Goal: Connect with others: Connect with others

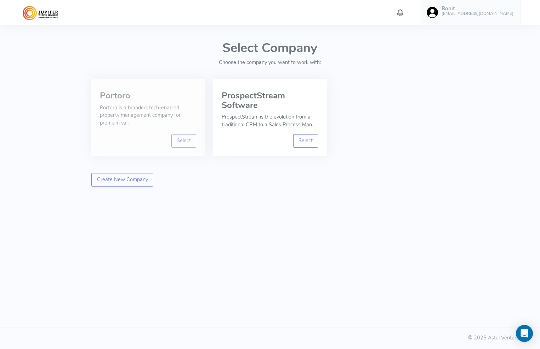
click at [174, 117] on p "Portoro is a branded, tech-enabled property management company for premium va..." at bounding box center [148, 115] width 96 height 23
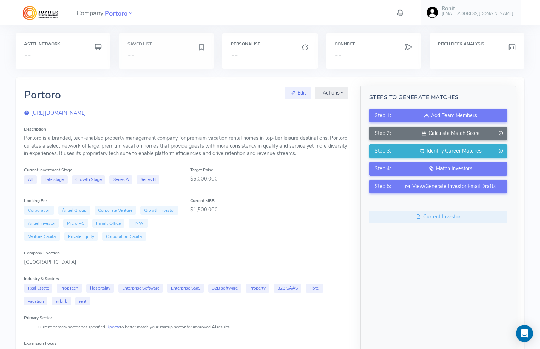
click at [163, 53] on h3 "--" at bounding box center [162, 55] width 70 height 9
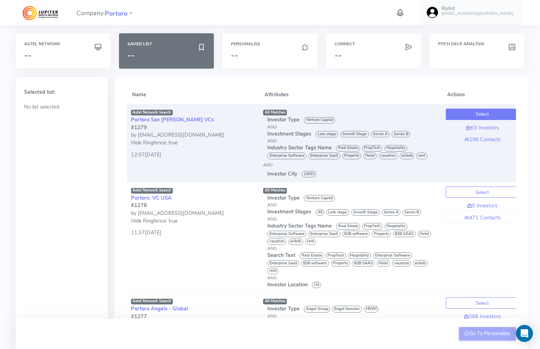
click at [488, 115] on button "Select" at bounding box center [482, 114] width 73 height 11
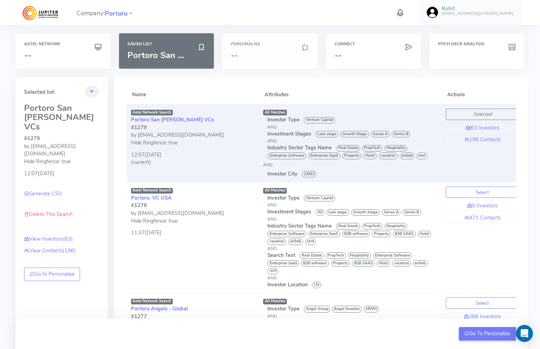
click at [278, 56] on h3 "--" at bounding box center [270, 55] width 78 height 9
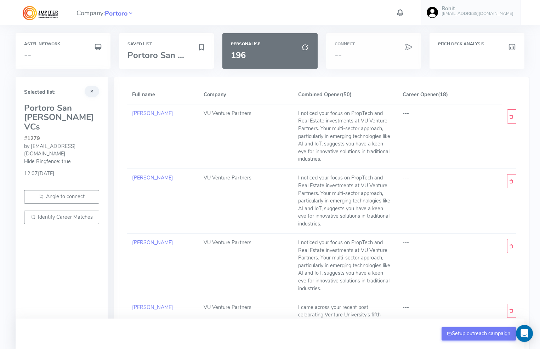
click at [361, 57] on h3 "--" at bounding box center [373, 55] width 78 height 9
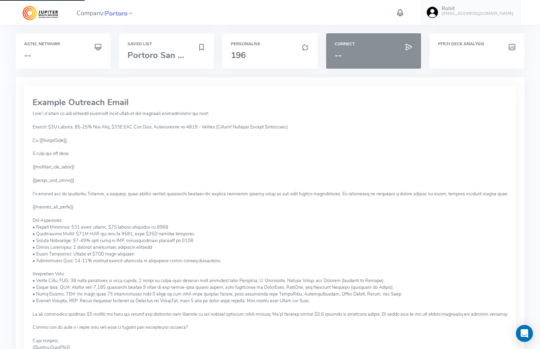
click at [366, 57] on h3 "--" at bounding box center [373, 55] width 78 height 9
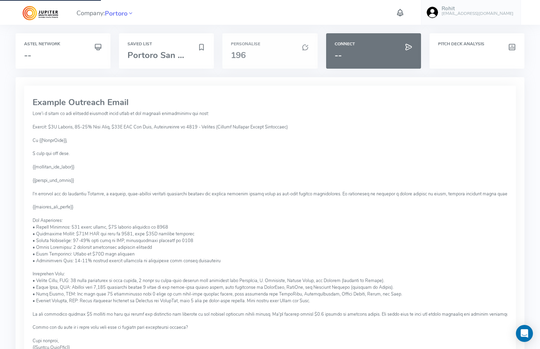
click at [290, 53] on h3 "196" at bounding box center [270, 55] width 78 height 9
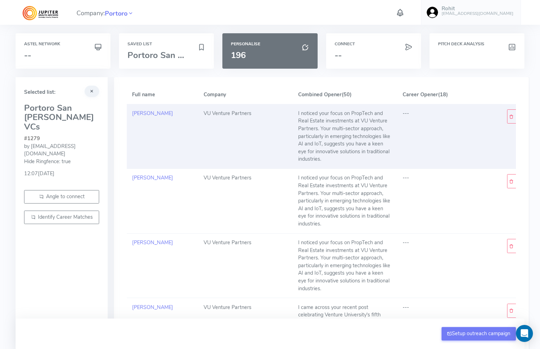
click at [351, 140] on div "I noticed your focus on PropTech and Real Estate investments at VU Venture Part…" at bounding box center [345, 136] width 94 height 53
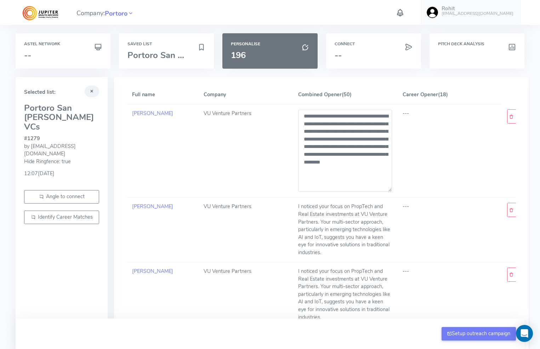
click at [360, 19] on div "Company: Portoro Rohit [EMAIL_ADDRESS][DOMAIN_NAME] Account Upload data AI Keys…" at bounding box center [269, 12] width 513 height 25
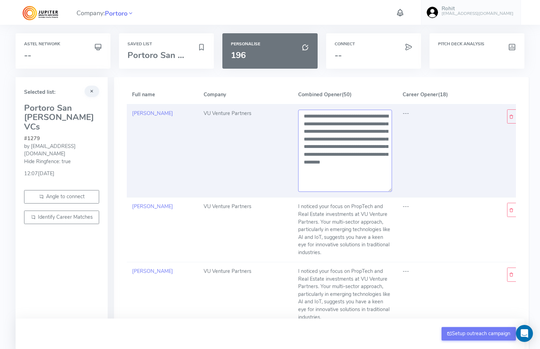
click at [362, 147] on textarea "**********" at bounding box center [345, 151] width 94 height 82
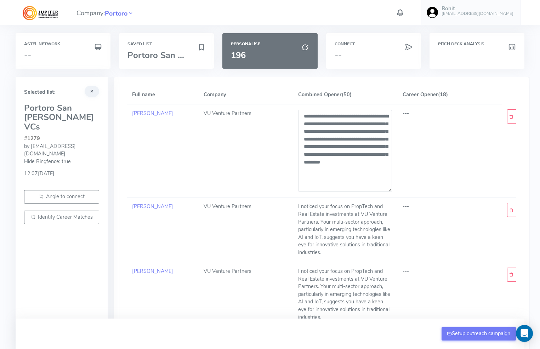
click at [389, 71] on div "Connect --" at bounding box center [373, 55] width 103 height 44
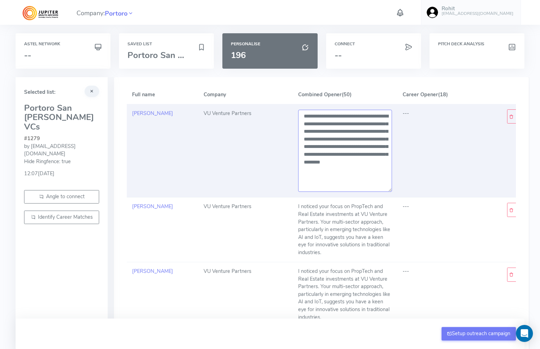
click at [372, 146] on textarea "**********" at bounding box center [345, 151] width 94 height 82
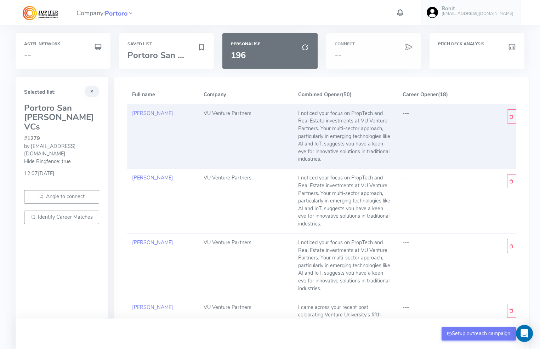
click at [378, 57] on h3 "--" at bounding box center [373, 55] width 78 height 9
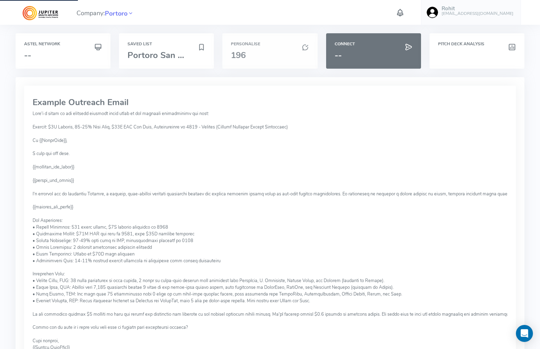
click at [258, 51] on h3 "196" at bounding box center [270, 55] width 78 height 9
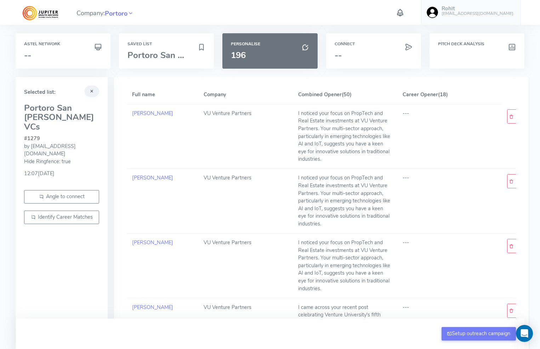
scroll to position [0, 29]
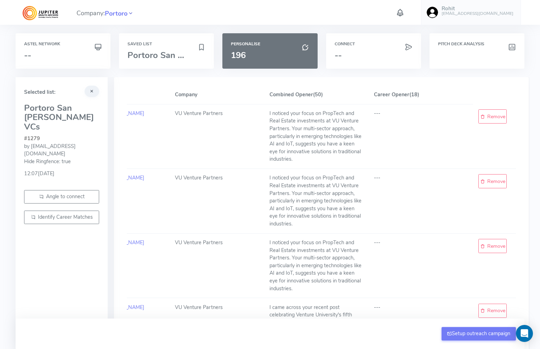
click at [134, 16] on icon at bounding box center [130, 13] width 6 height 10
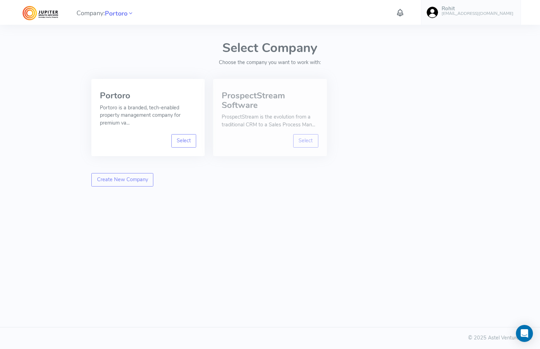
click at [288, 118] on p "ProspectStream is the evolution from a traditional CRM to a Sales Process Man..." at bounding box center [270, 120] width 96 height 15
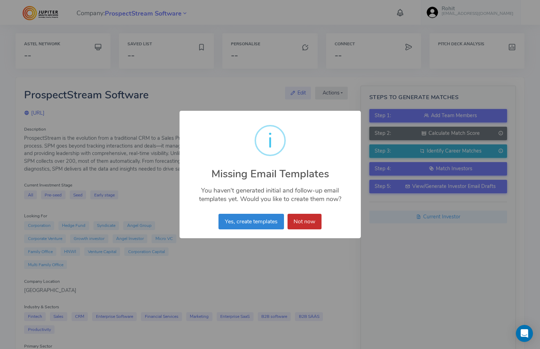
click at [315, 218] on button "Not now" at bounding box center [304, 222] width 34 height 16
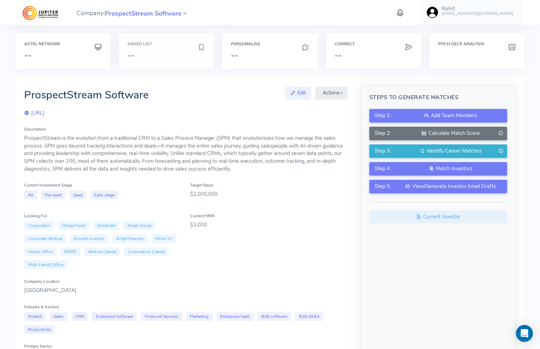
click at [159, 57] on h3 "--" at bounding box center [162, 55] width 70 height 9
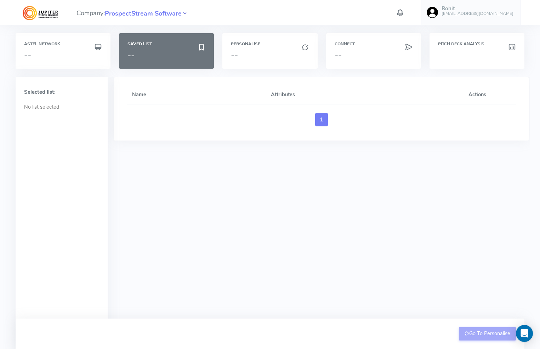
click at [186, 14] on icon at bounding box center [185, 13] width 6 height 10
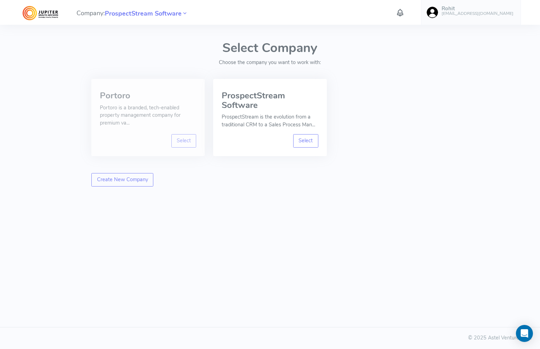
click at [167, 123] on p "Portoro is a branded, tech-enabled property management company for premium va..." at bounding box center [148, 115] width 96 height 23
